Goal: Task Accomplishment & Management: Use online tool/utility

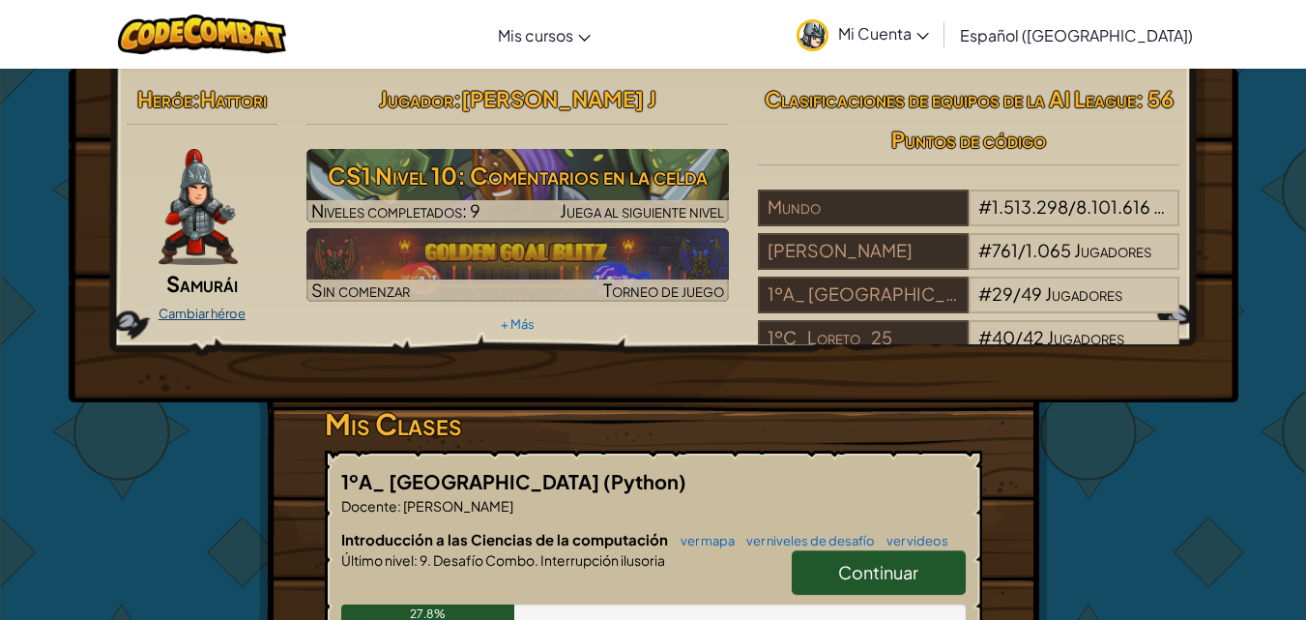
click at [211, 319] on link "Cambiar héroe" at bounding box center [202, 313] width 87 height 15
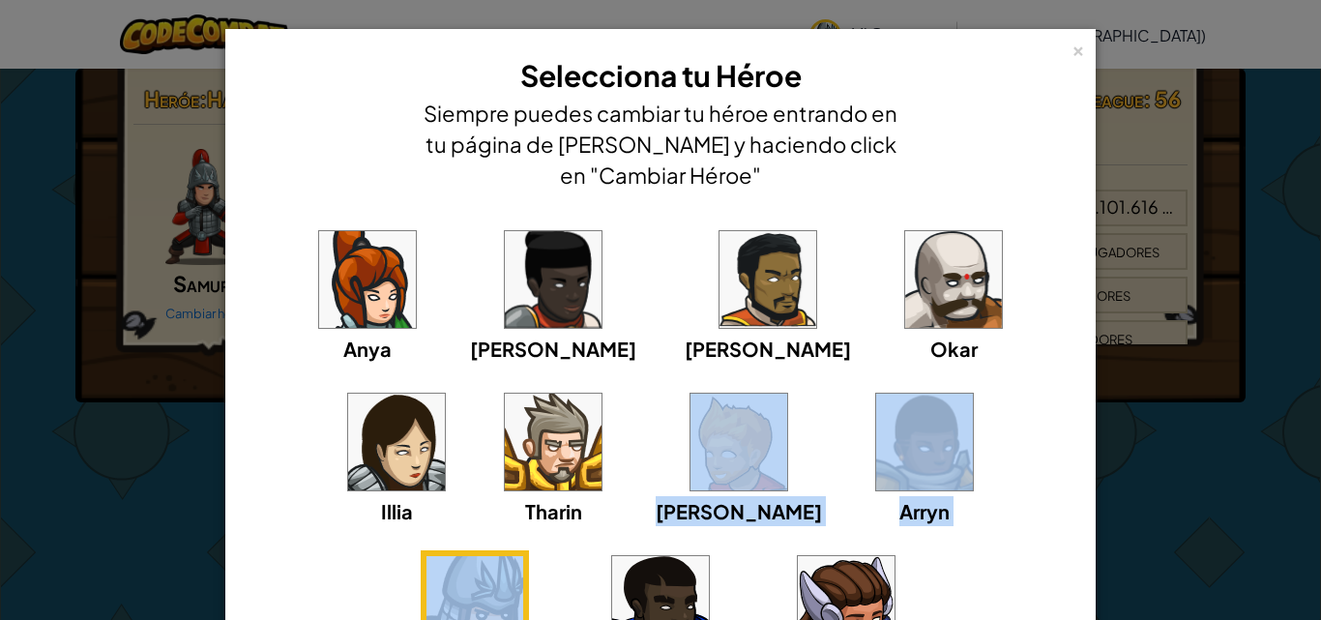
drag, startPoint x: 770, startPoint y: 533, endPoint x: 487, endPoint y: 463, distance: 290.8
click at [487, 463] on div "[PERSON_NAME] [PERSON_NAME] [PERSON_NAME] [PERSON_NAME]" at bounding box center [660, 468] width 810 height 487
click at [690, 467] on img at bounding box center [738, 442] width 97 height 97
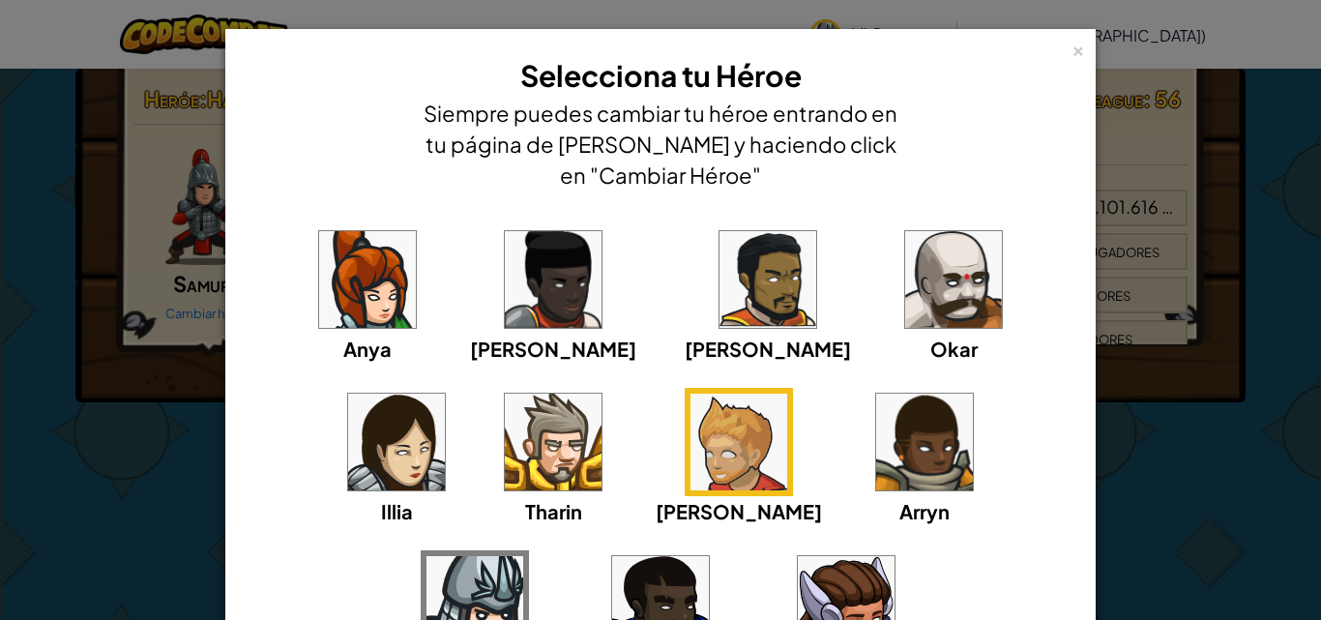
click at [1016, 577] on div "[PERSON_NAME] [PERSON_NAME] [PERSON_NAME] [PERSON_NAME]" at bounding box center [660, 468] width 810 height 487
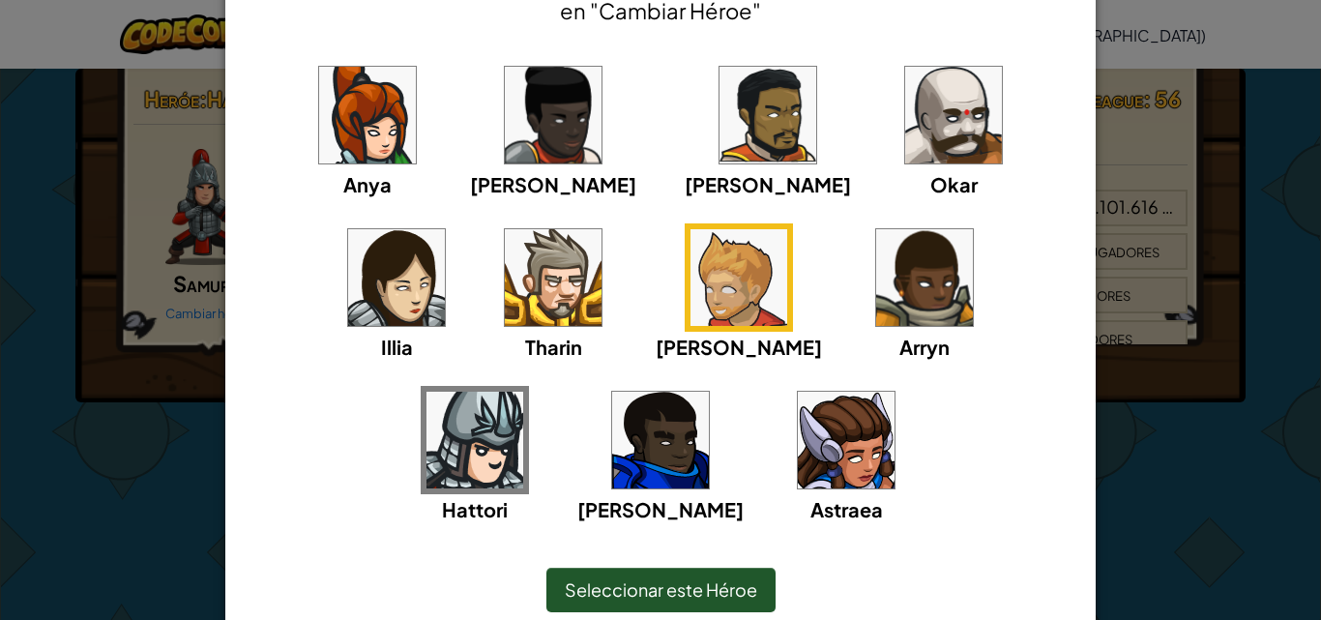
scroll to position [166, 0]
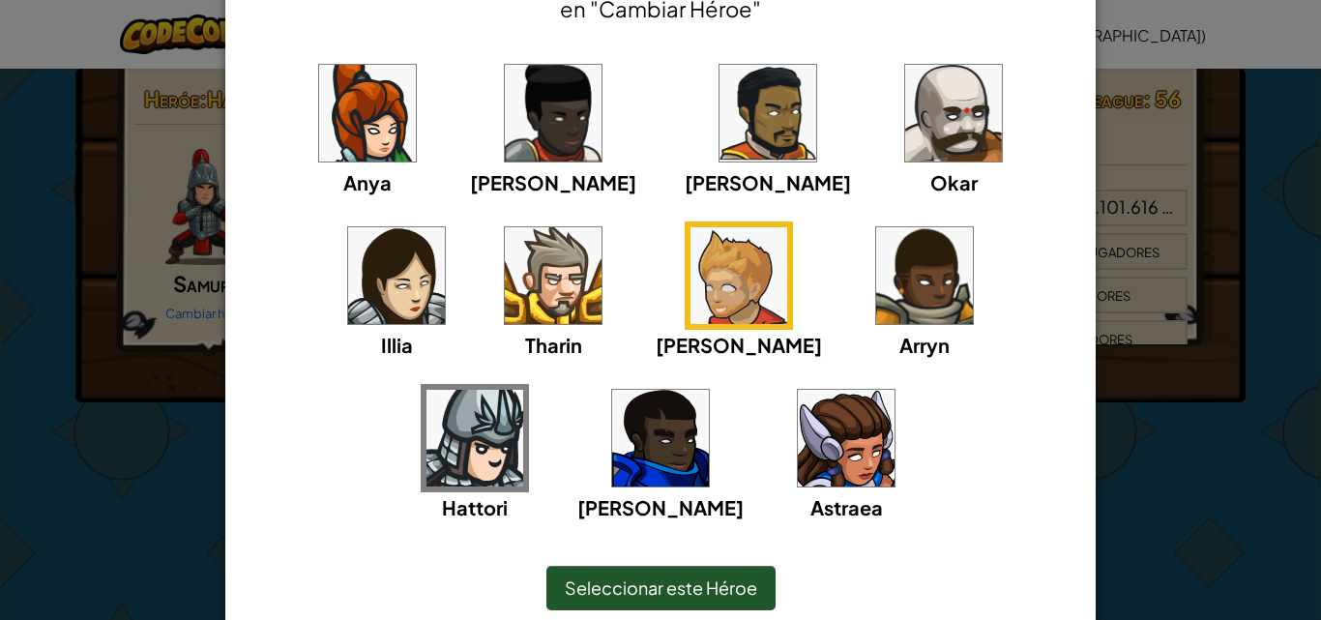
click at [721, 587] on span "Seleccionar este Héroe" at bounding box center [661, 587] width 192 height 22
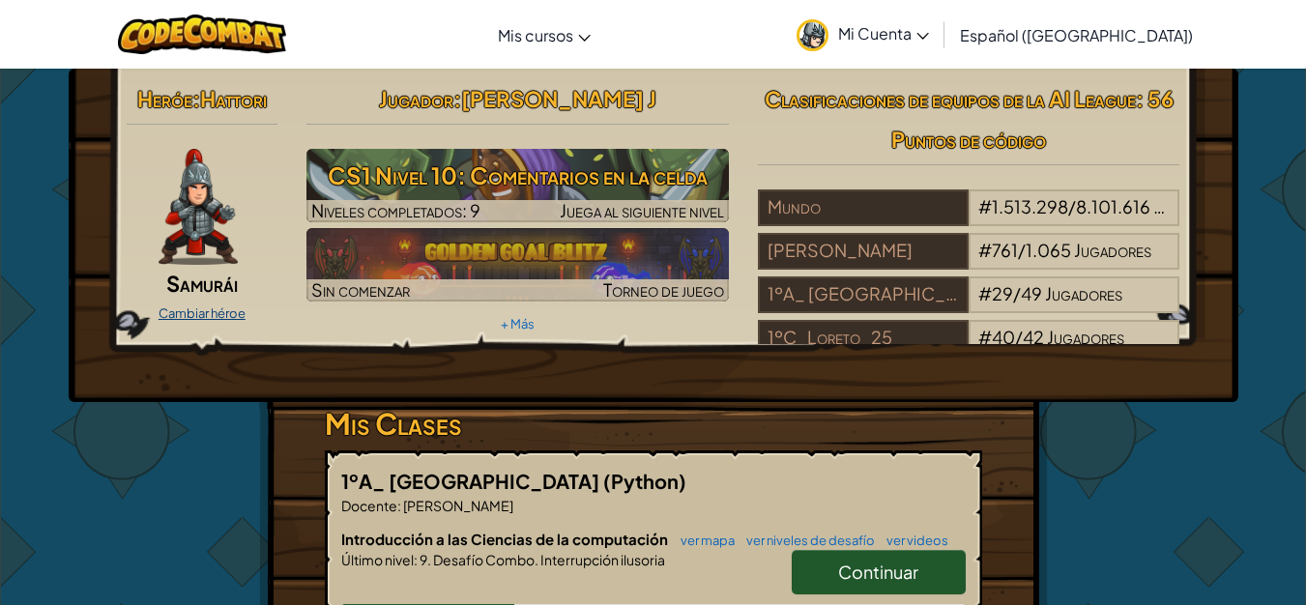
click at [211, 308] on link "Cambiar héroe" at bounding box center [202, 313] width 87 height 15
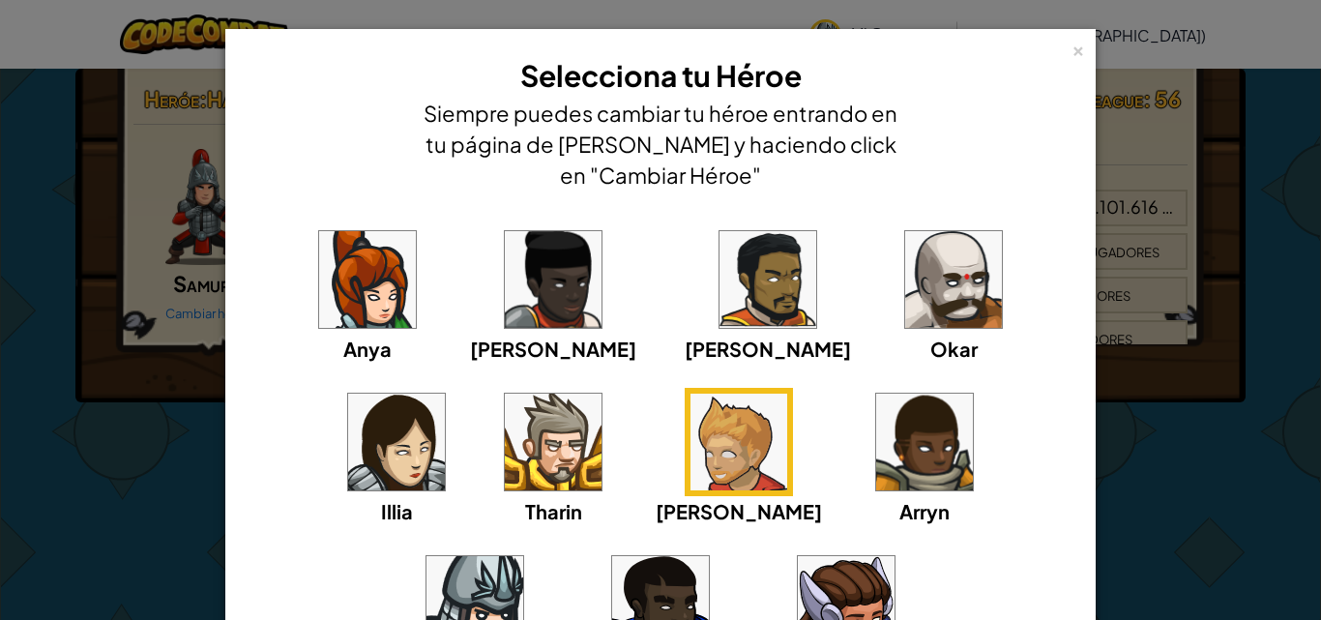
click at [690, 454] on img at bounding box center [738, 442] width 97 height 97
drag, startPoint x: 1180, startPoint y: 554, endPoint x: 1164, endPoint y: 548, distance: 16.5
click at [1171, 551] on div "× Selecciona tu Héroe Siempre puedes cambiar tu héroe entrando en tu página de …" at bounding box center [660, 310] width 1321 height 620
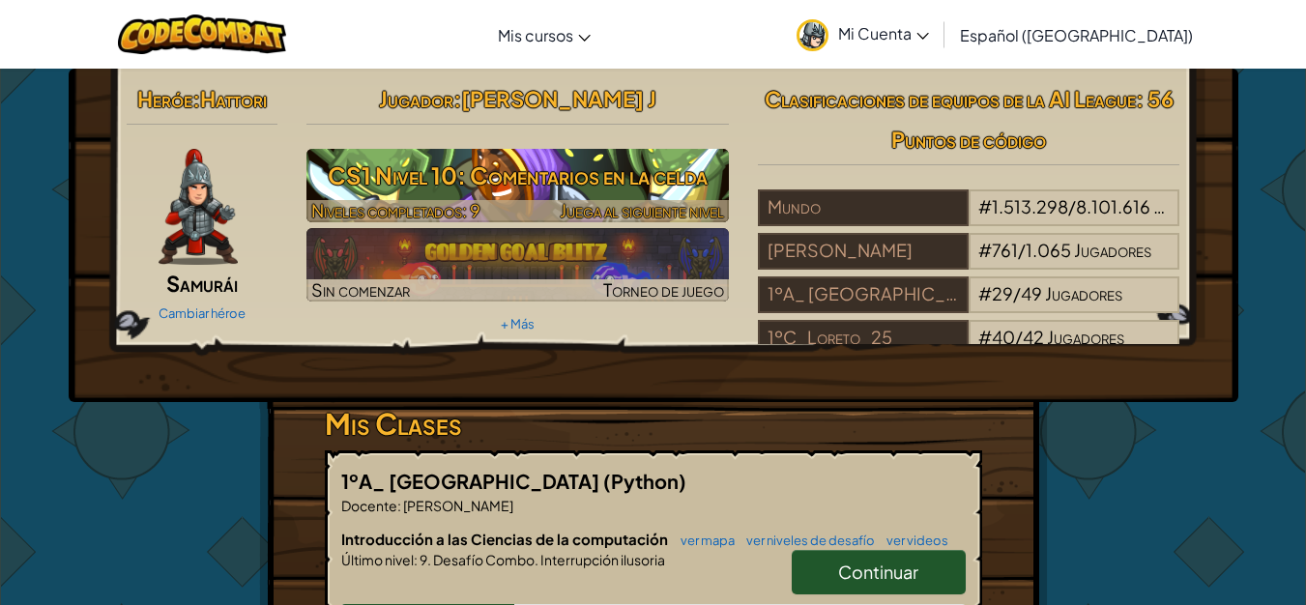
click at [446, 197] on h3 "CS1 Nivel 10: Comentarios en la celda" at bounding box center [518, 176] width 423 height 44
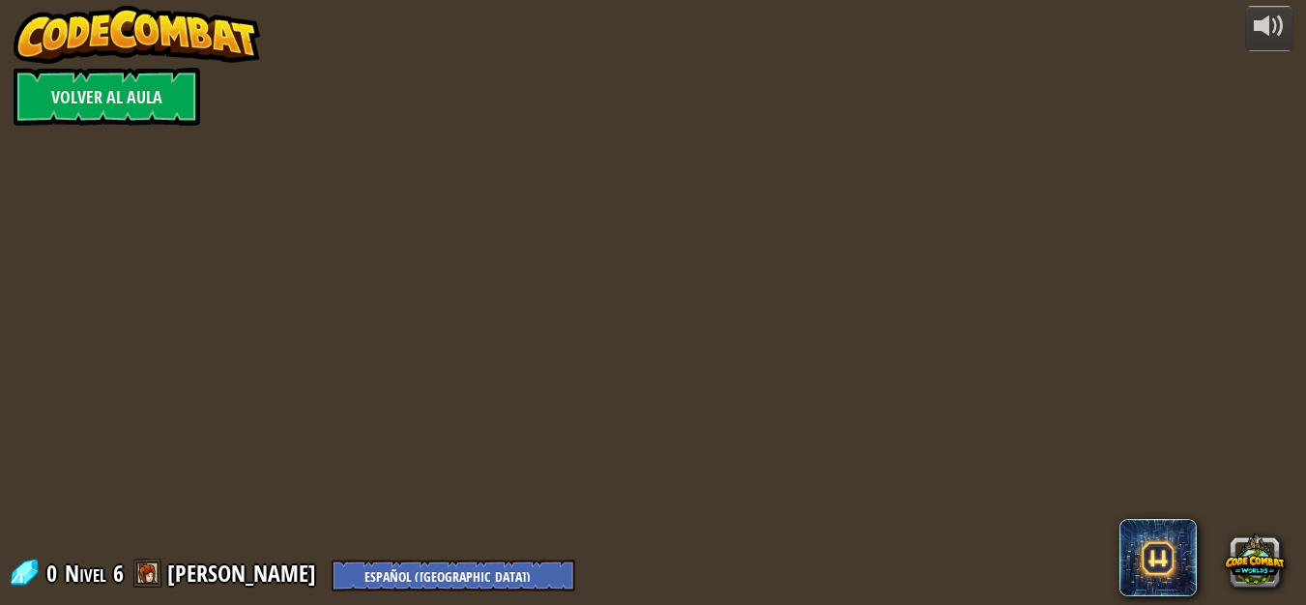
select select "es-419"
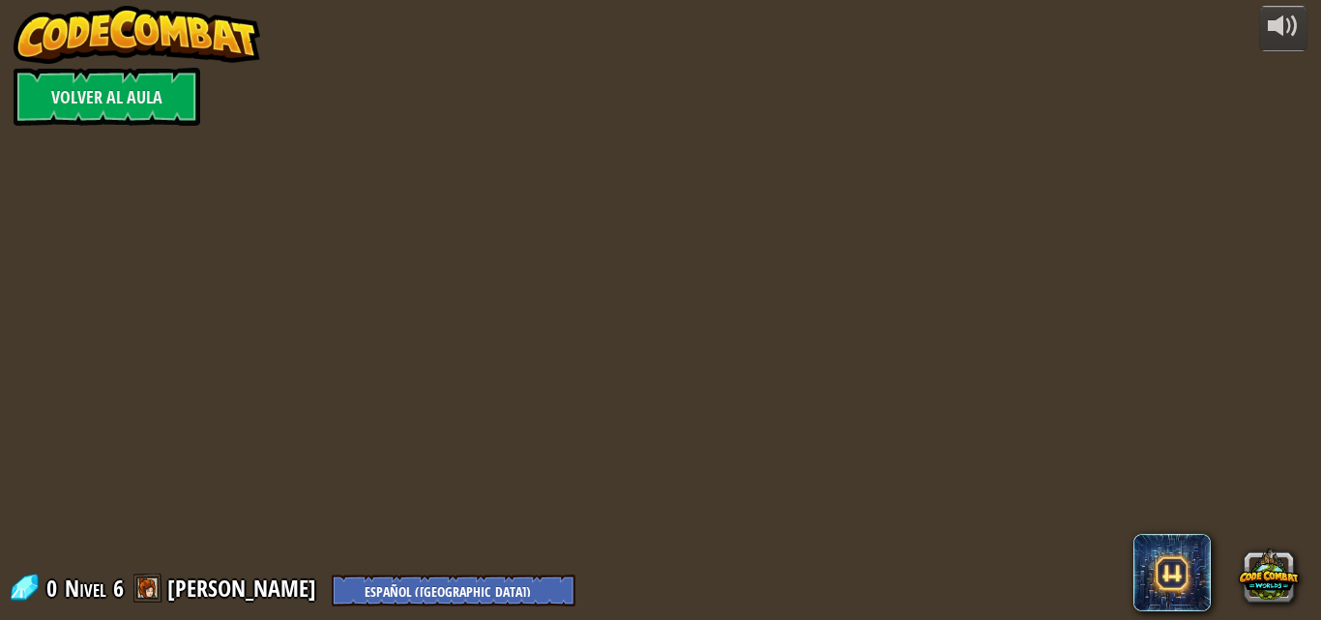
select select "es-419"
